Goal: Find contact information: Find contact information

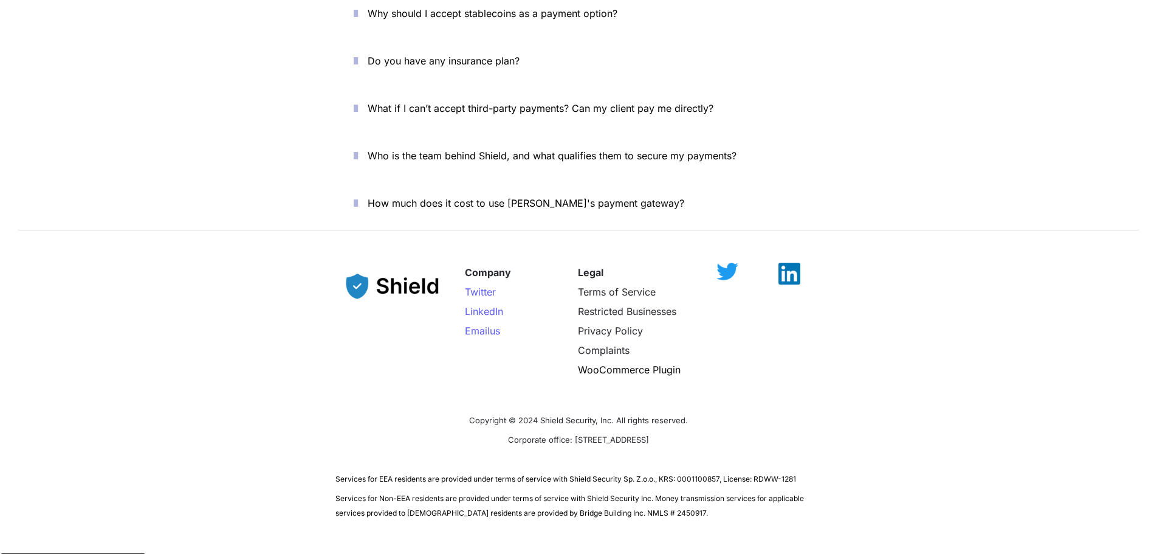
scroll to position [4369, 0]
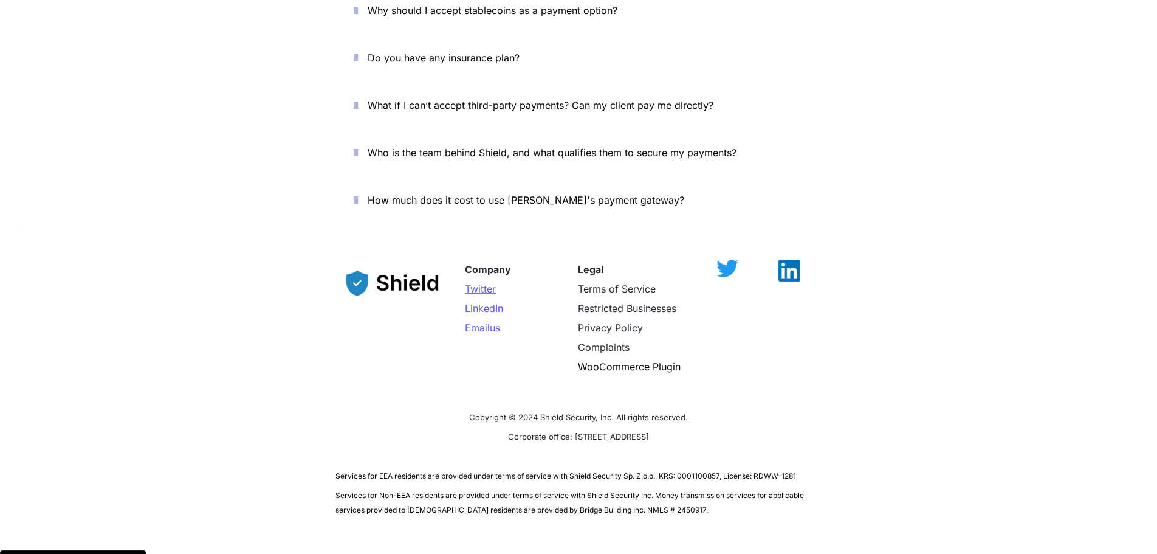
click at [490, 283] on span "Twitter" at bounding box center [480, 289] width 31 height 12
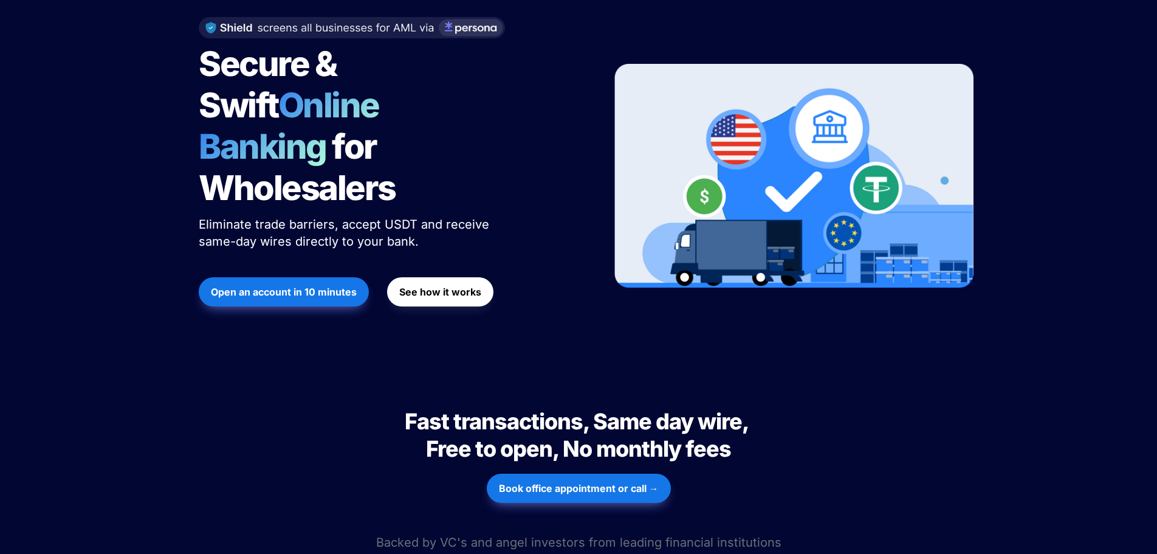
scroll to position [182, 0]
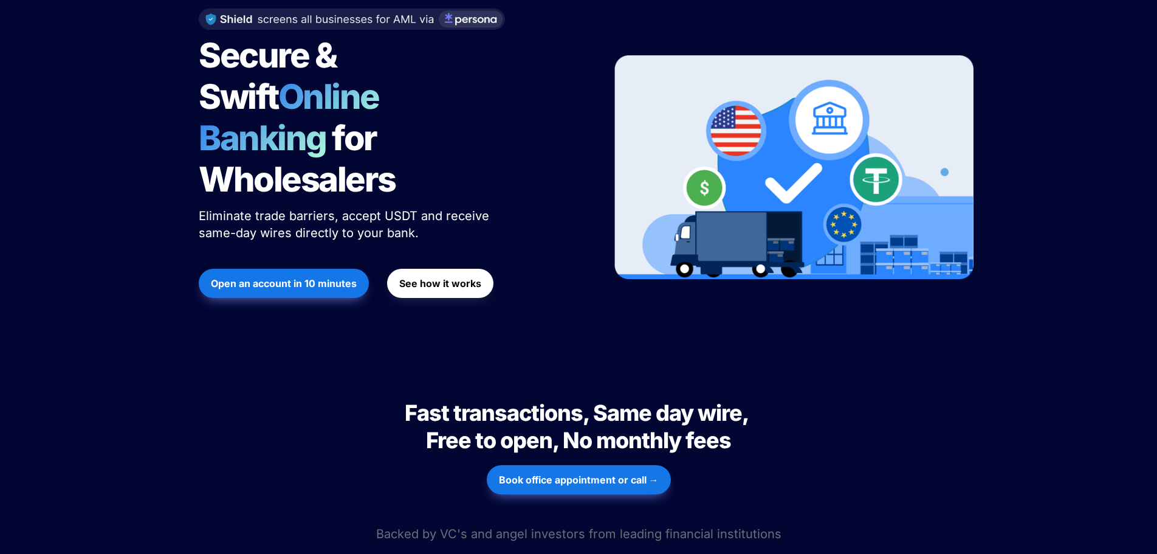
click at [330, 269] on button "Open an account in 10 minutes" at bounding box center [284, 283] width 170 height 29
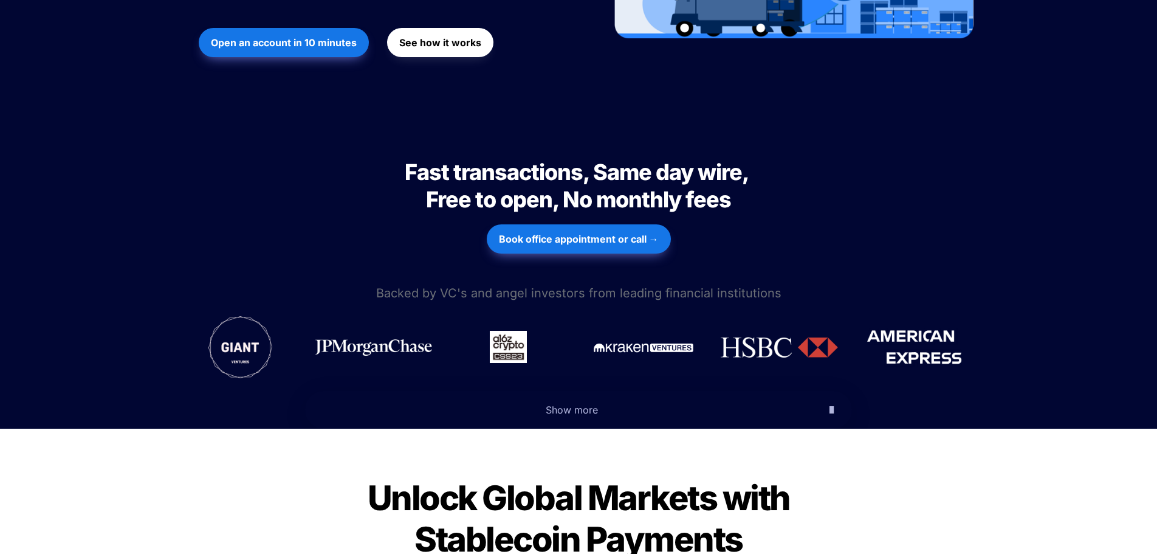
scroll to position [425, 0]
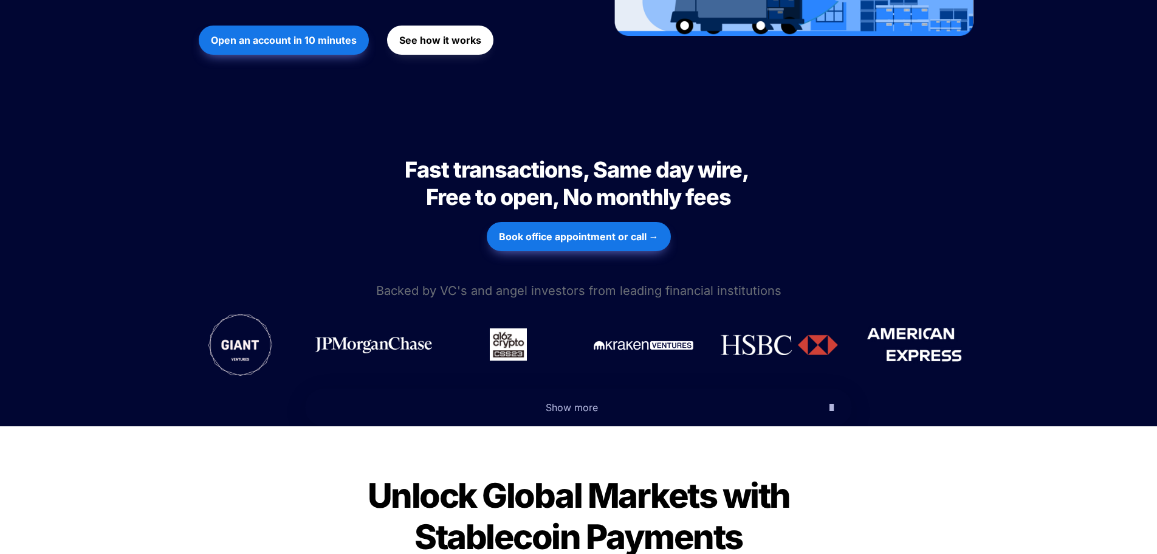
click at [603, 230] on strong "Book office appointment or call →" at bounding box center [579, 236] width 160 height 12
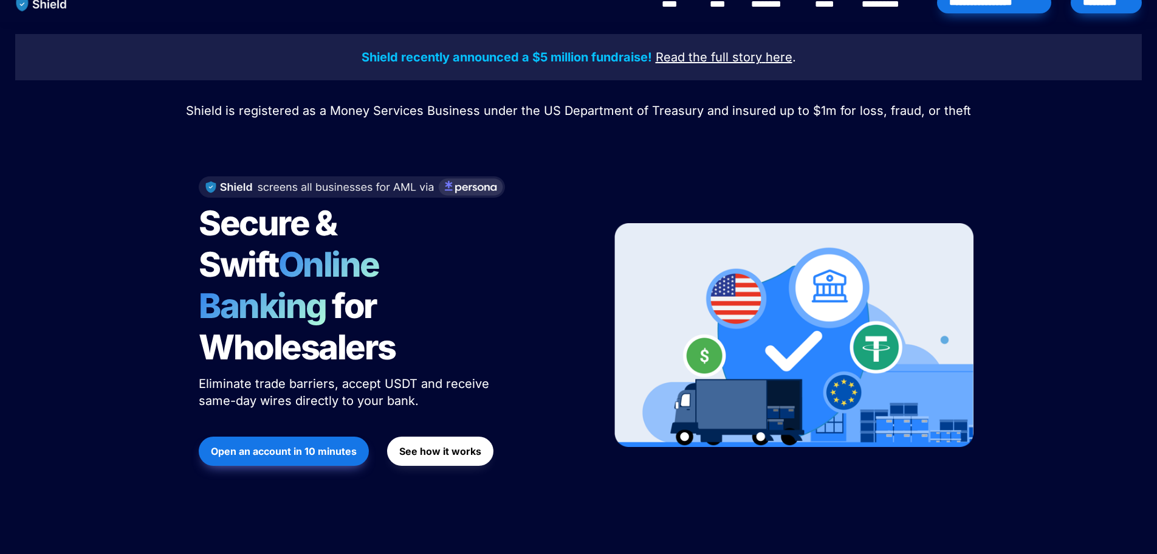
scroll to position [0, 0]
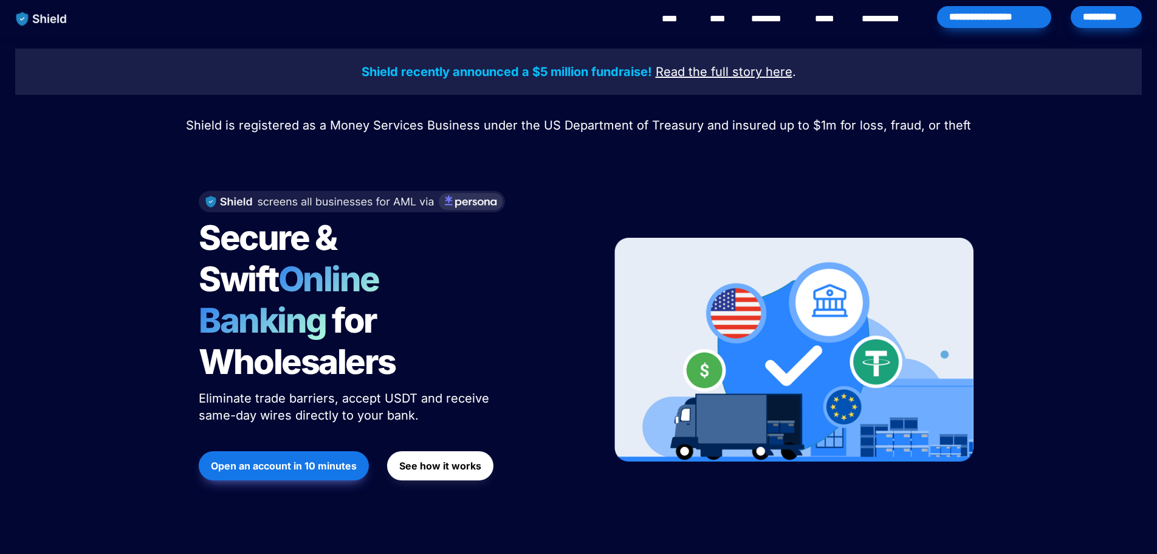
click at [1097, 24] on div "*********" at bounding box center [1106, 17] width 71 height 22
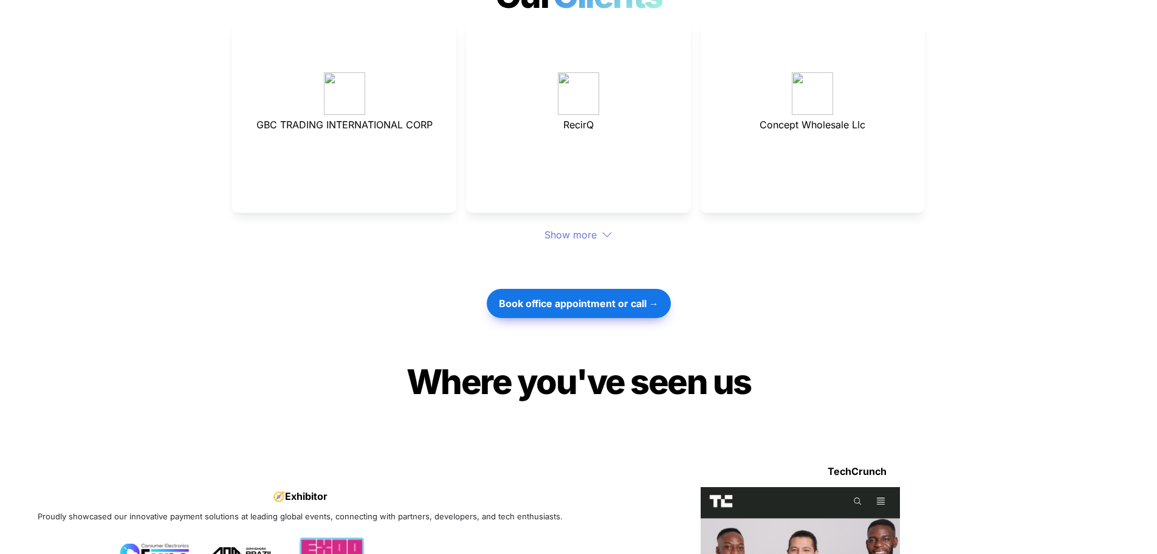
scroll to position [3464, 0]
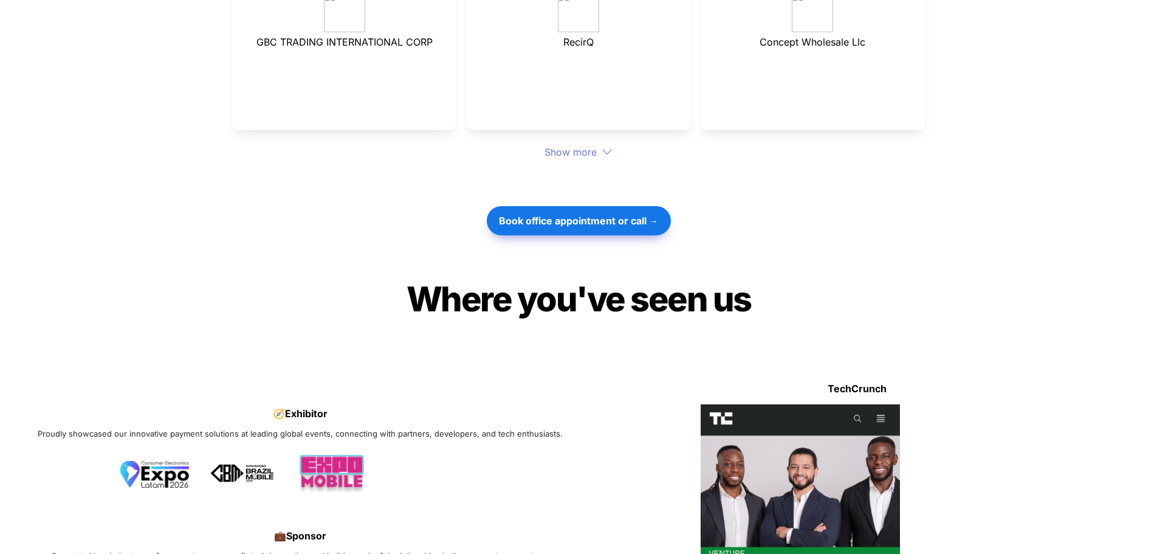
click at [603, 149] on icon at bounding box center [607, 151] width 9 height 5
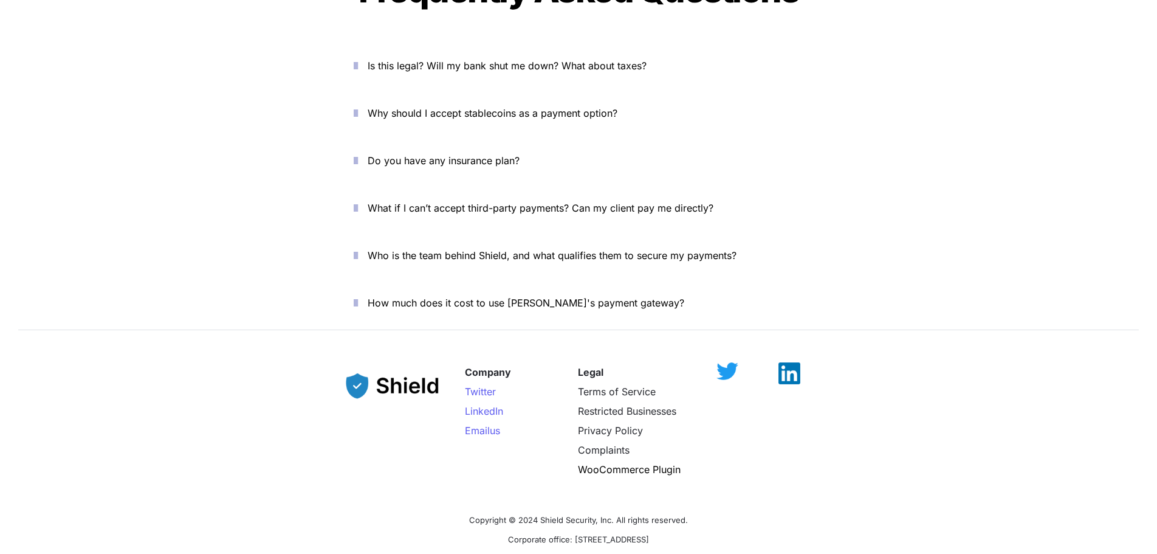
scroll to position [4570, 0]
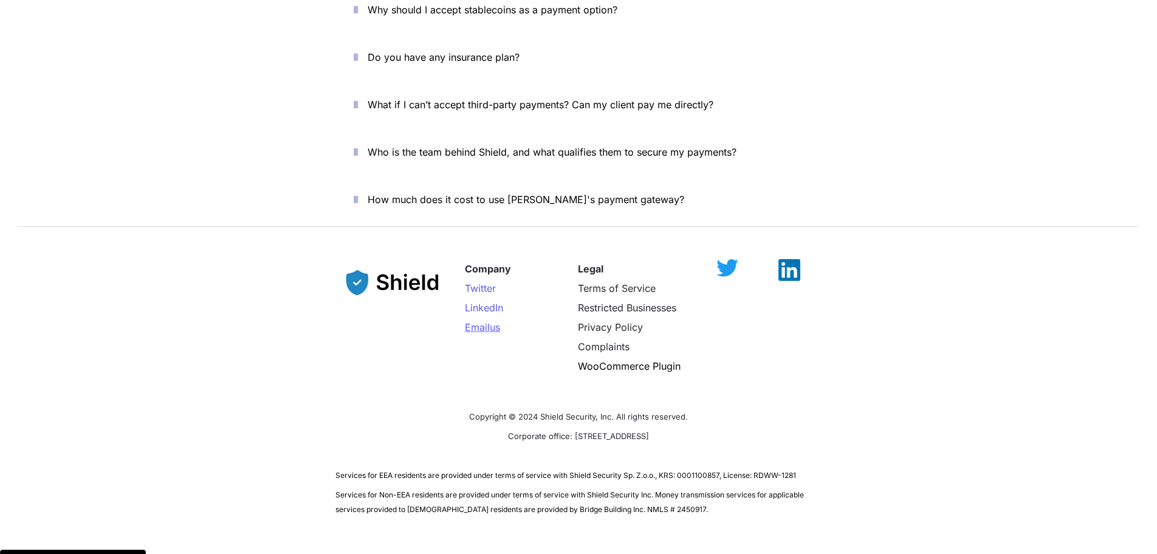
click at [486, 321] on span "Email" at bounding box center [477, 327] width 25 height 12
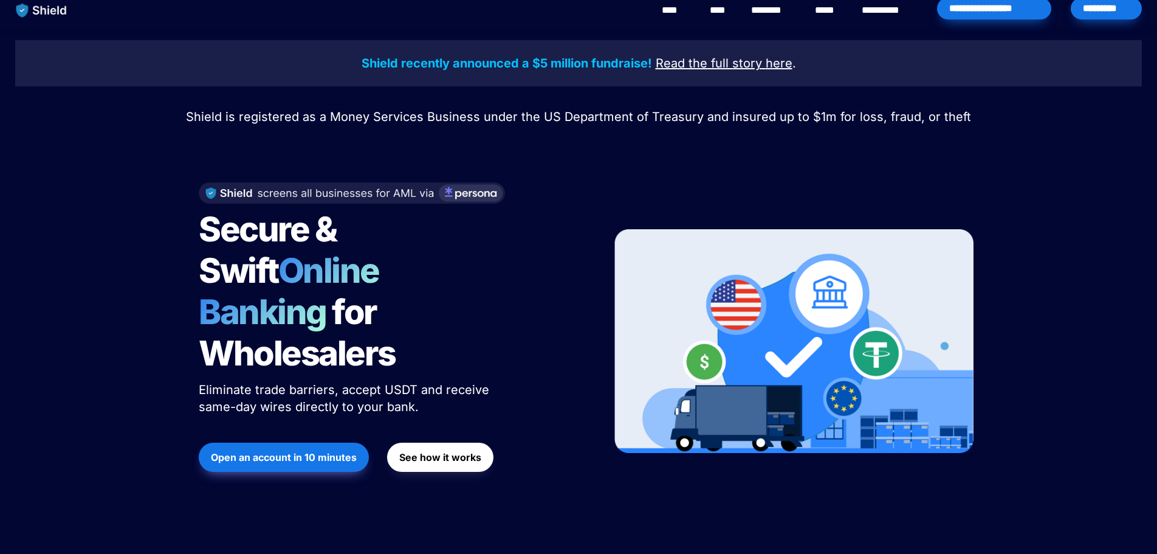
scroll to position [0, 0]
